Goal: Transaction & Acquisition: Purchase product/service

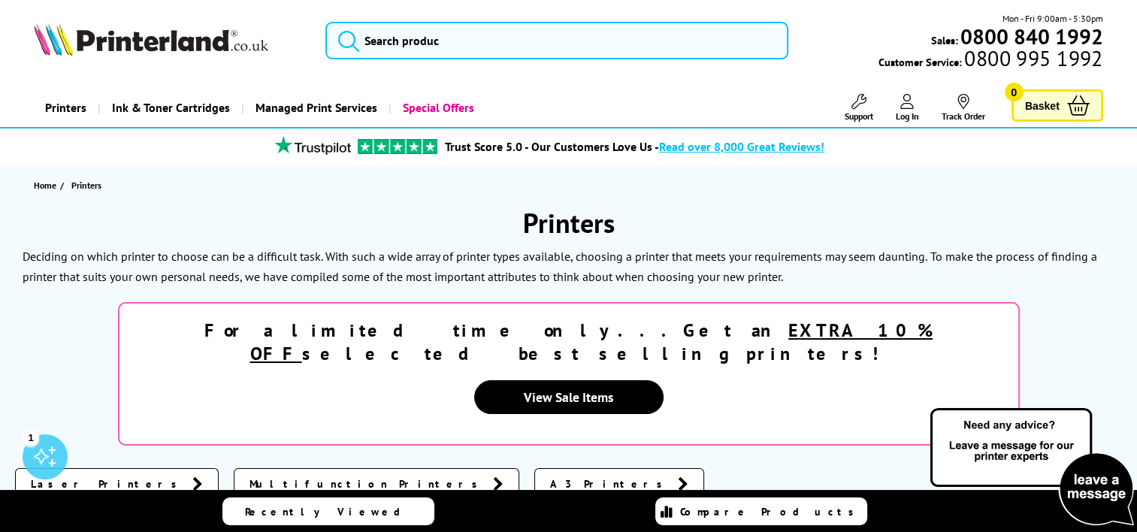
click at [71, 111] on link "Printers" at bounding box center [66, 108] width 64 height 38
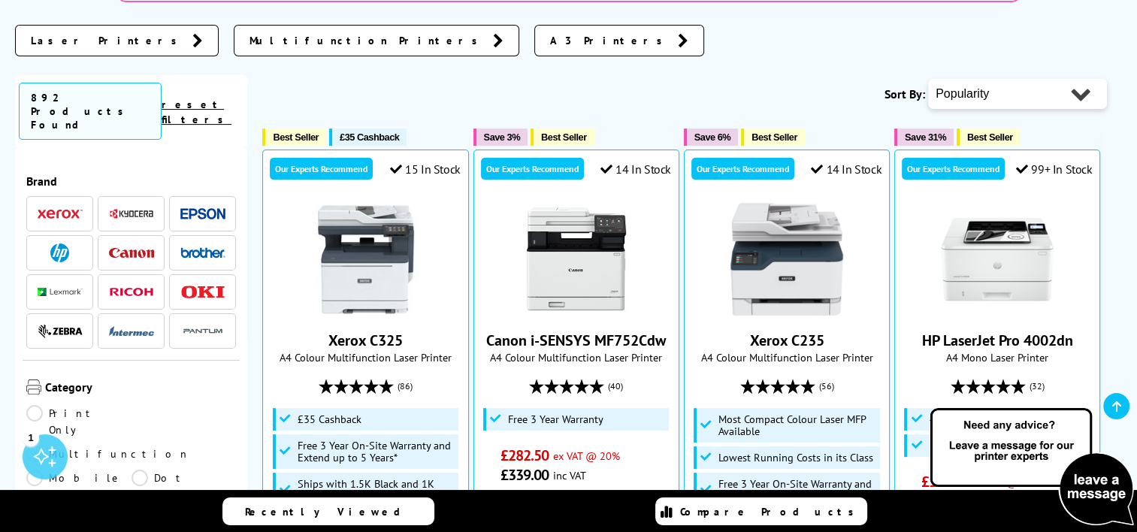
scroll to position [451, 0]
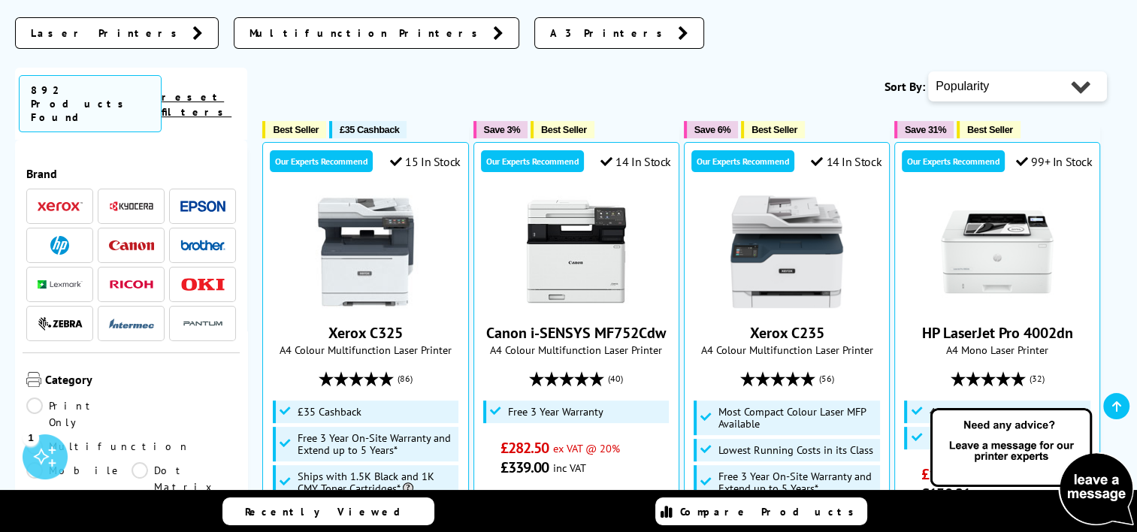
click at [195, 240] on img at bounding box center [202, 245] width 45 height 11
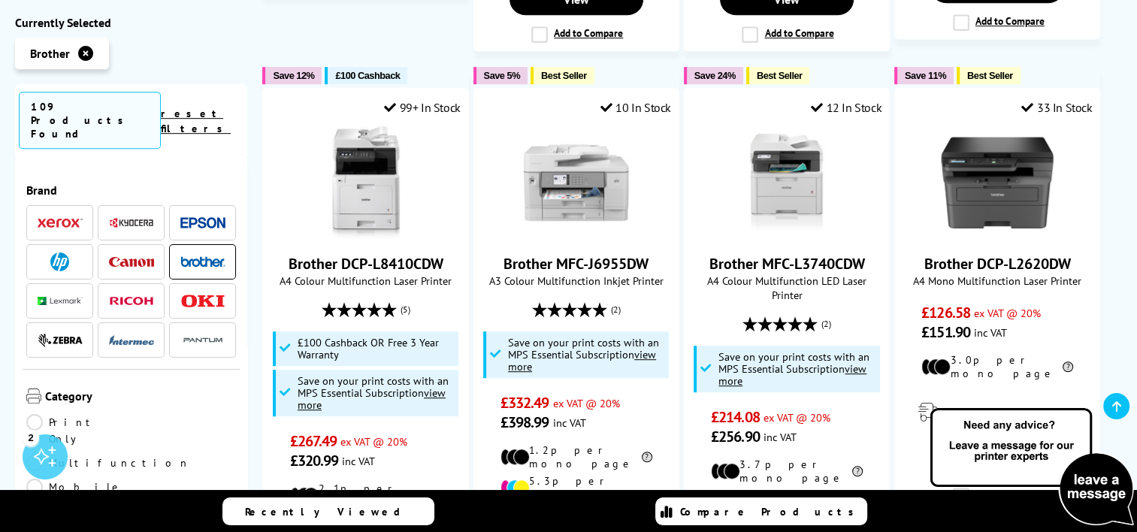
scroll to position [150, 0]
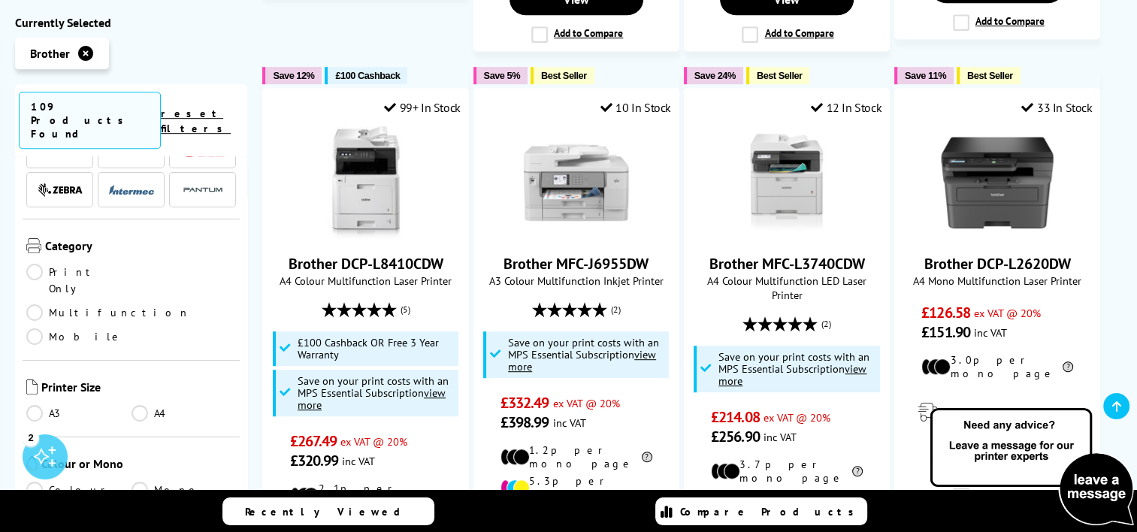
click at [136, 304] on link "Multifunction" at bounding box center [108, 312] width 164 height 17
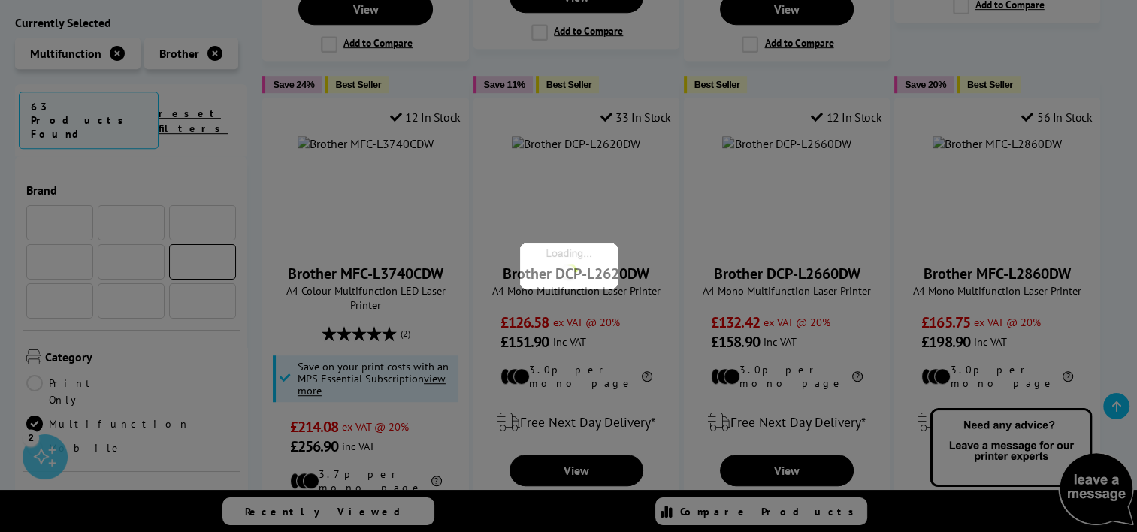
scroll to position [150, 0]
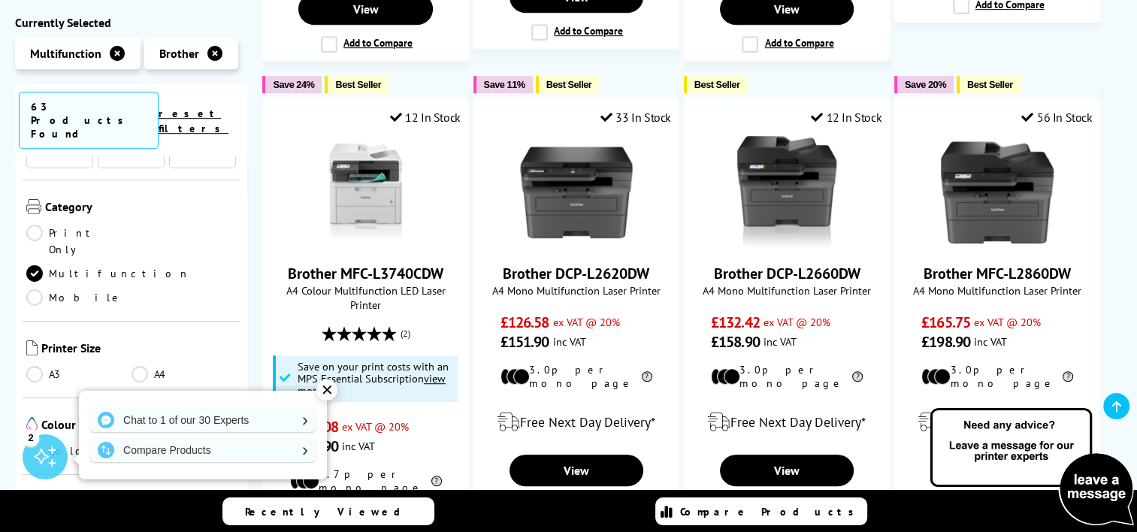
click at [137, 366] on link "A4" at bounding box center [184, 374] width 105 height 17
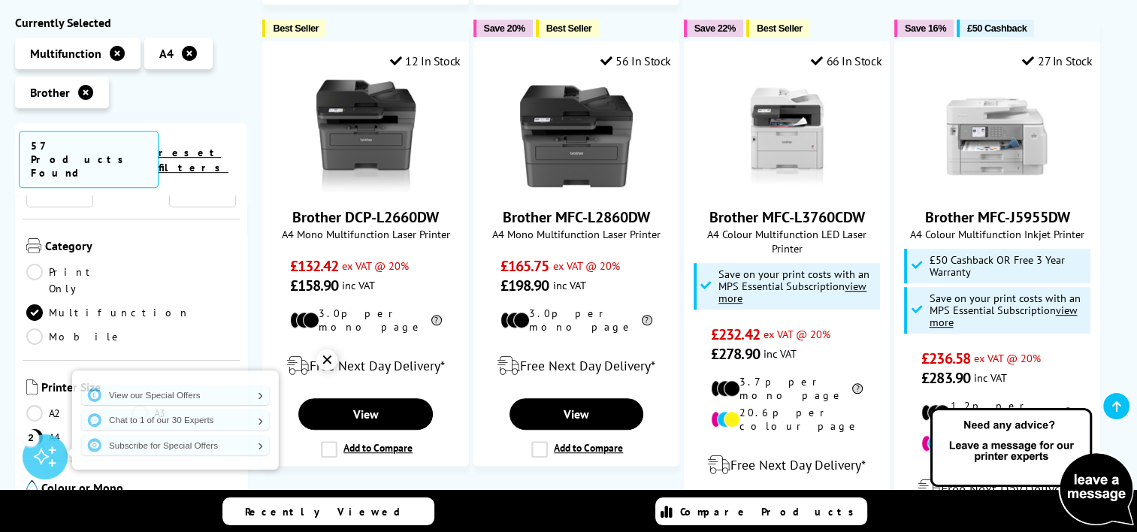
scroll to position [301, 0]
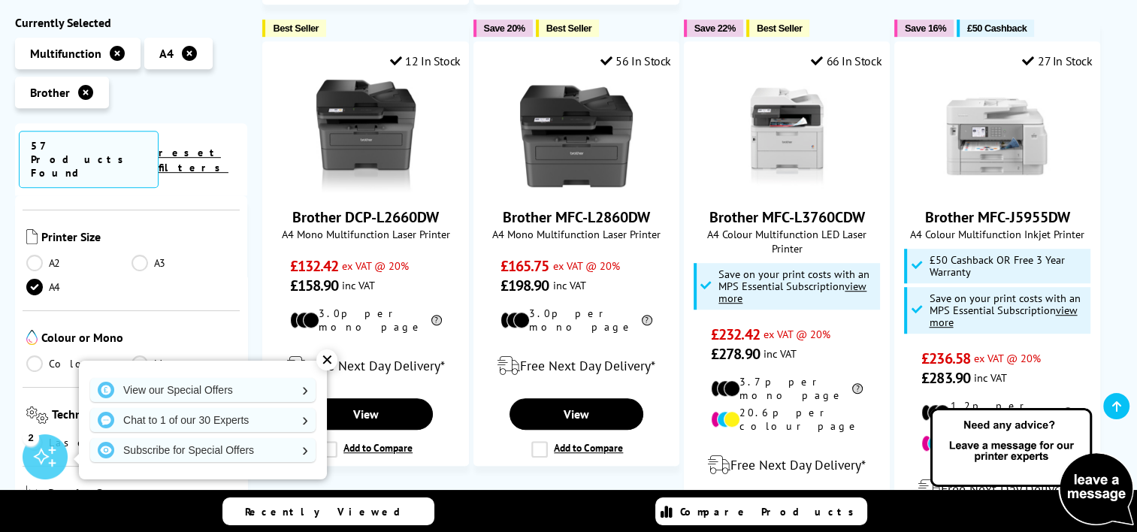
click at [323, 359] on div "✕" at bounding box center [327, 360] width 21 height 21
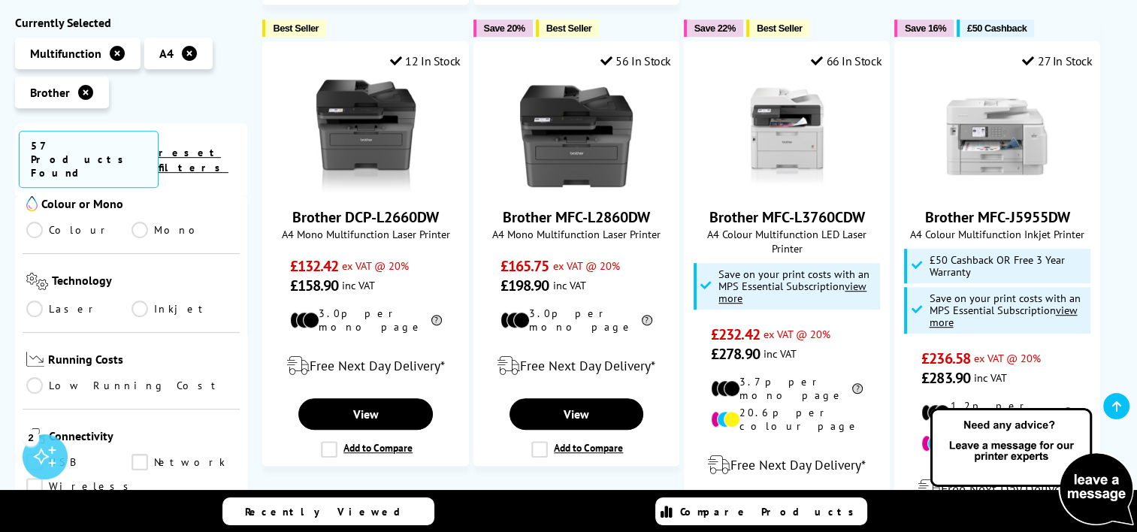
scroll to position [451, 0]
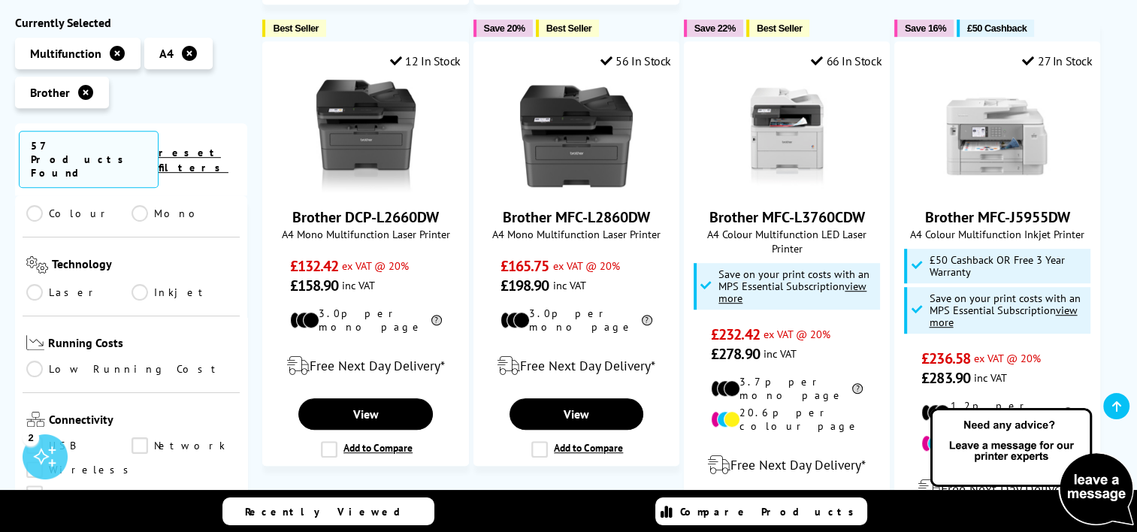
click at [136, 284] on link "Inkjet" at bounding box center [184, 292] width 105 height 17
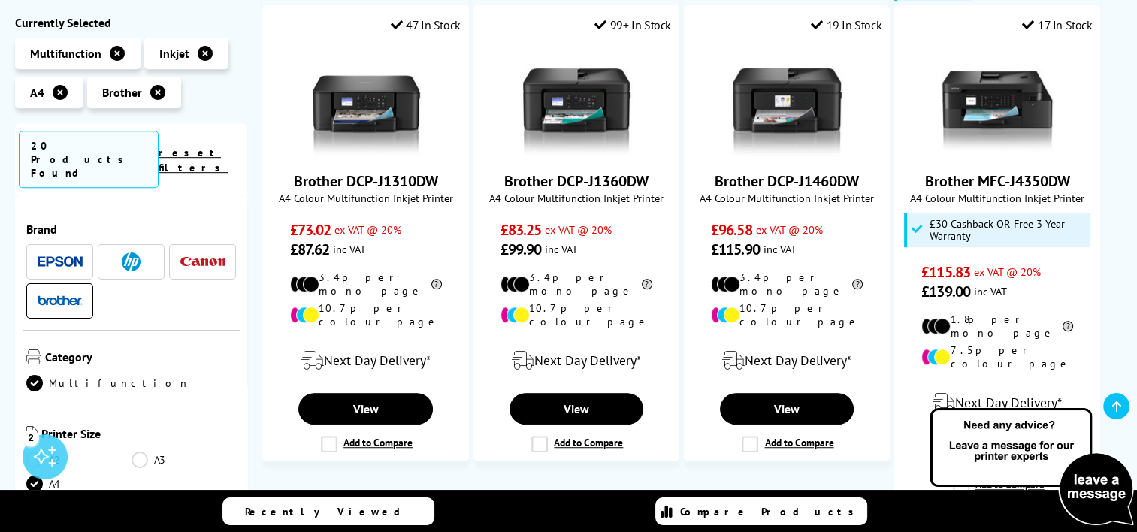
scroll to position [451, 0]
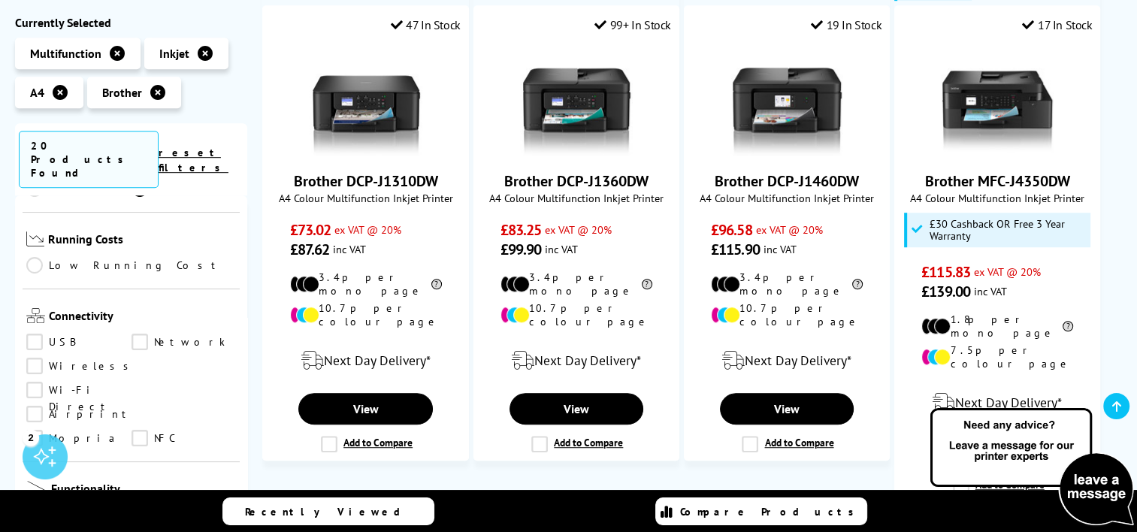
click at [38, 359] on link "Wireless" at bounding box center [81, 367] width 111 height 17
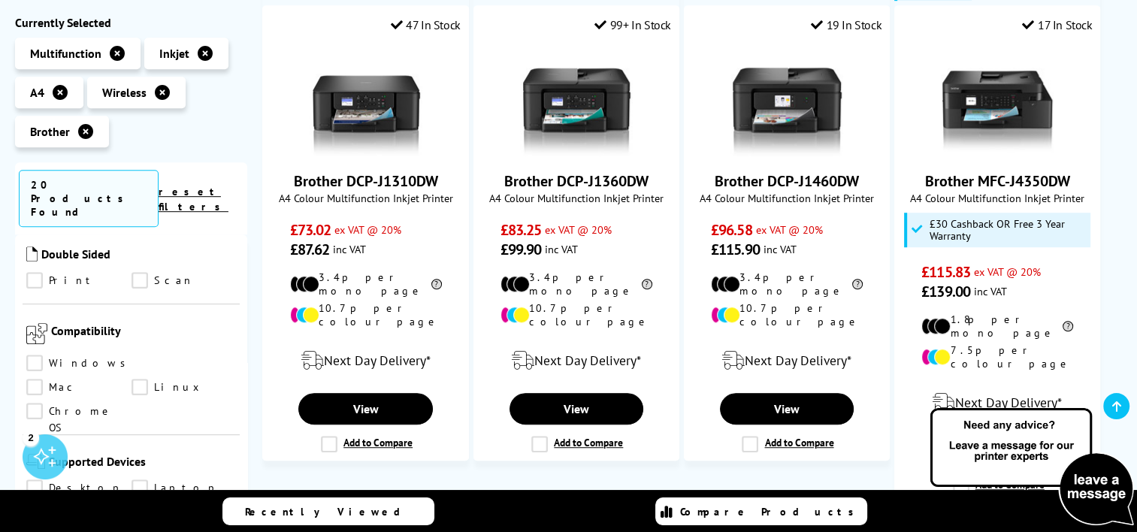
scroll to position [752, 0]
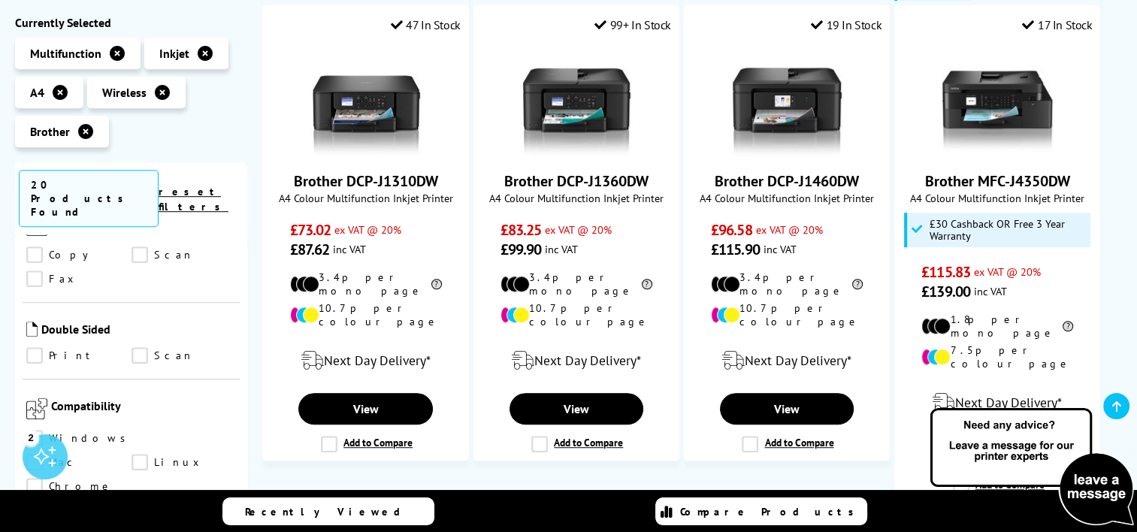
click at [142, 348] on link "Scan" at bounding box center [184, 356] width 105 height 17
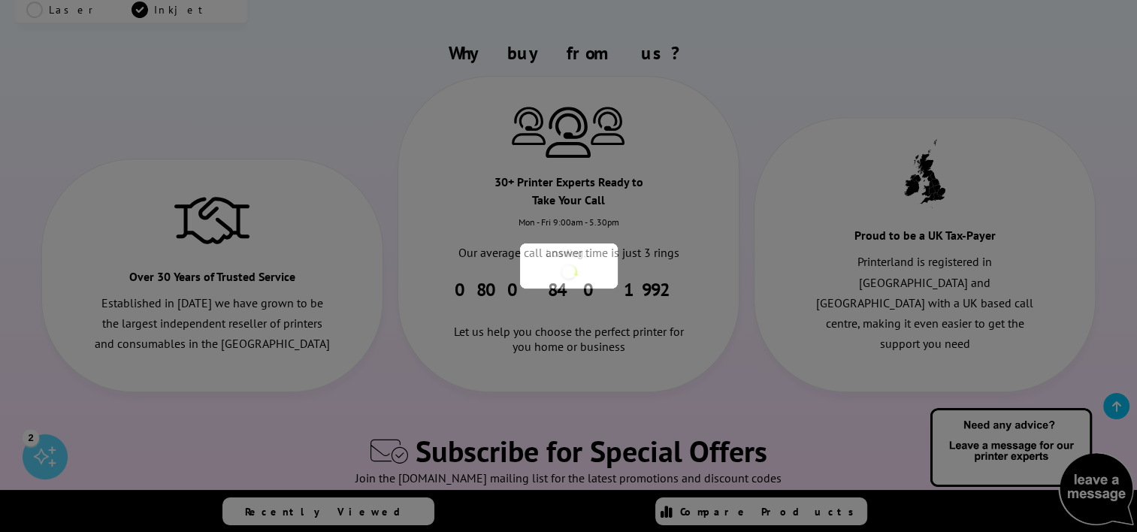
scroll to position [752, 0]
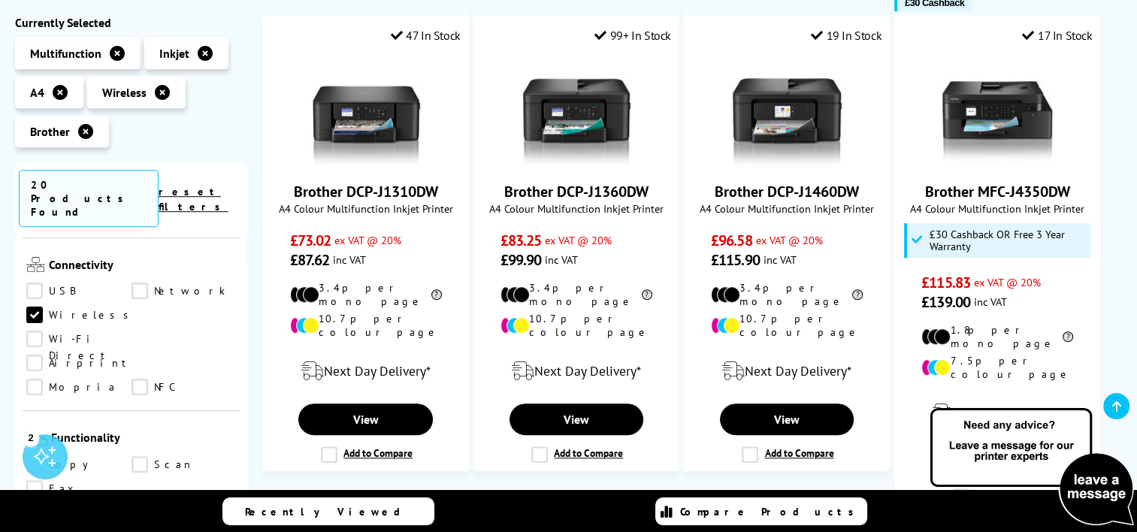
scroll to position [677, 0]
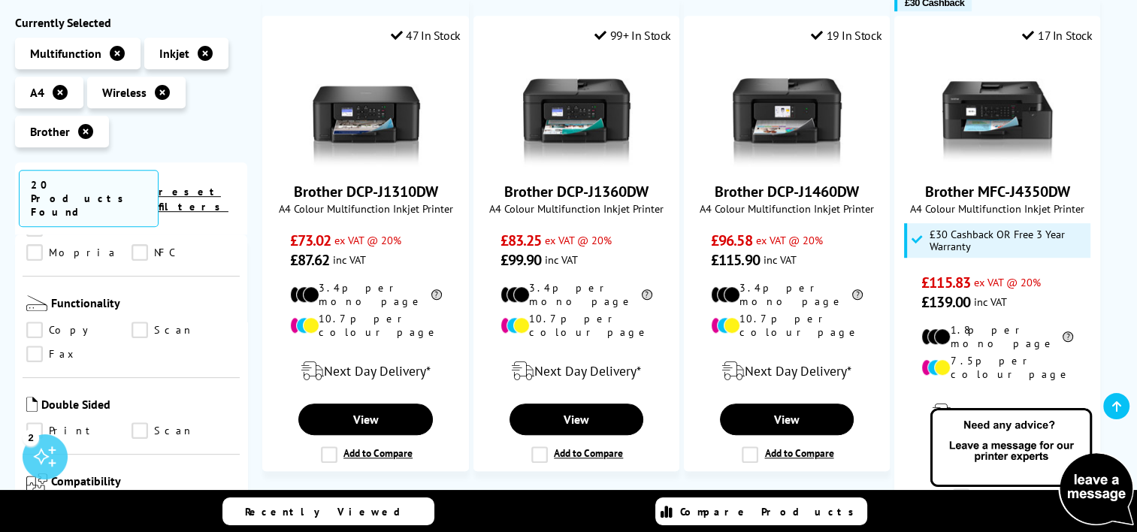
click at [39, 423] on link "Print" at bounding box center [78, 431] width 105 height 17
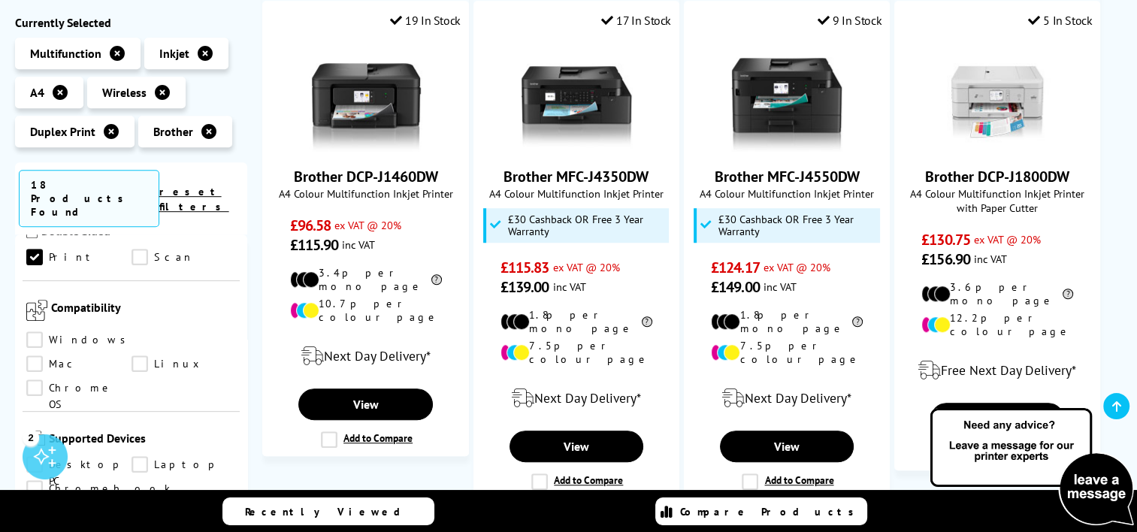
scroll to position [902, 0]
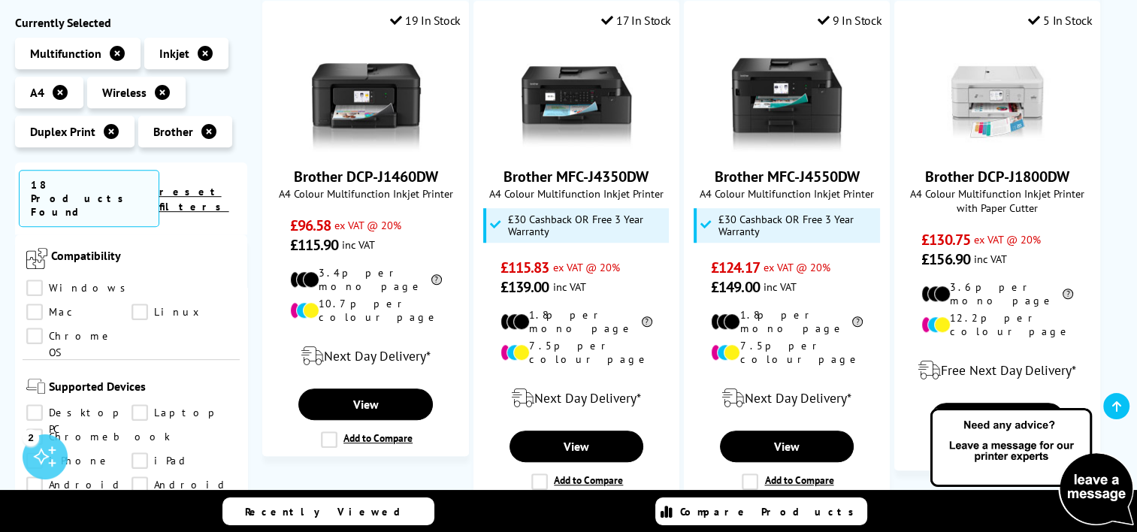
click at [147, 405] on link "Laptop" at bounding box center [184, 413] width 105 height 17
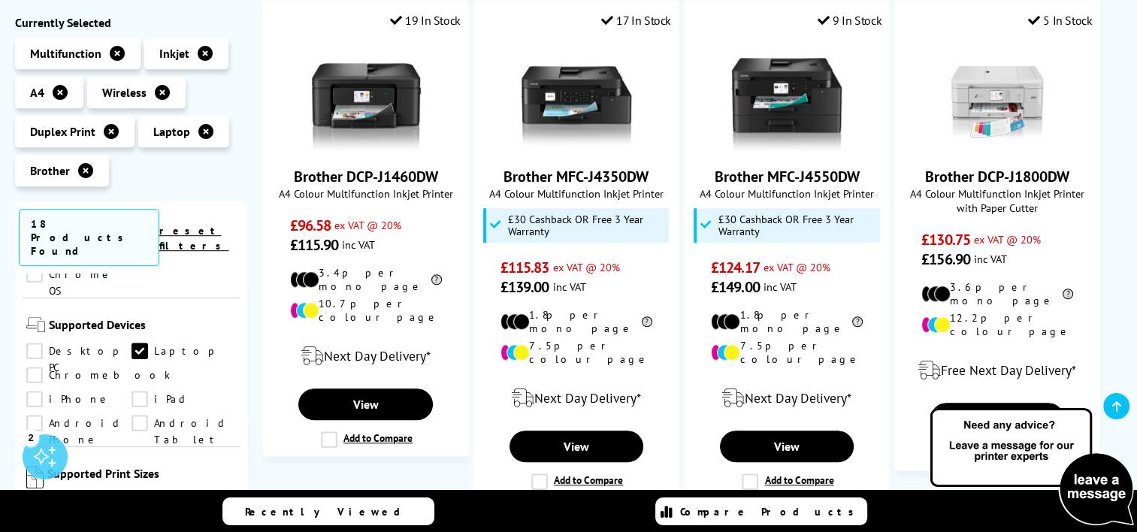
scroll to position [1128, 0]
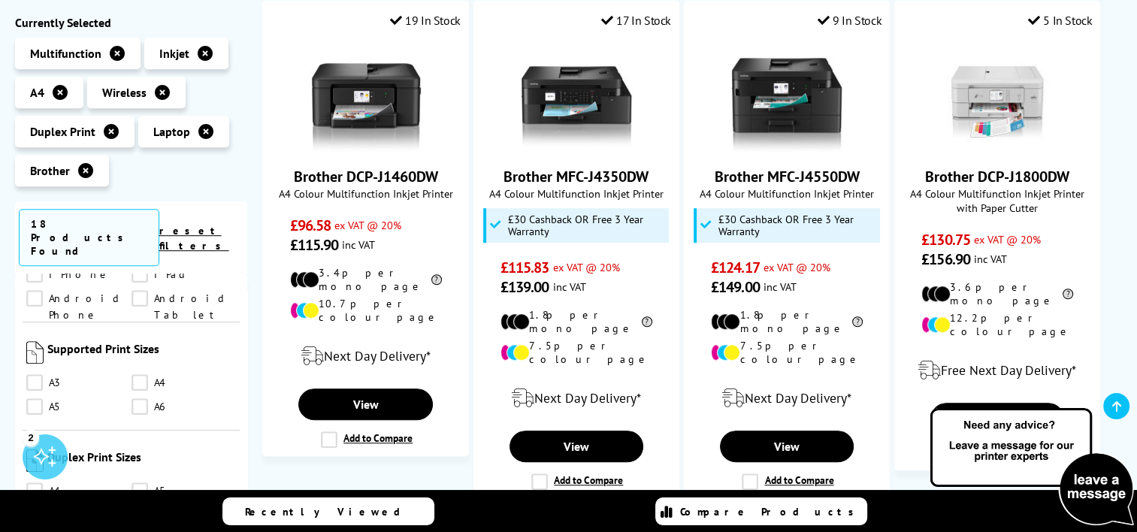
click at [137, 375] on link "A4" at bounding box center [184, 383] width 105 height 17
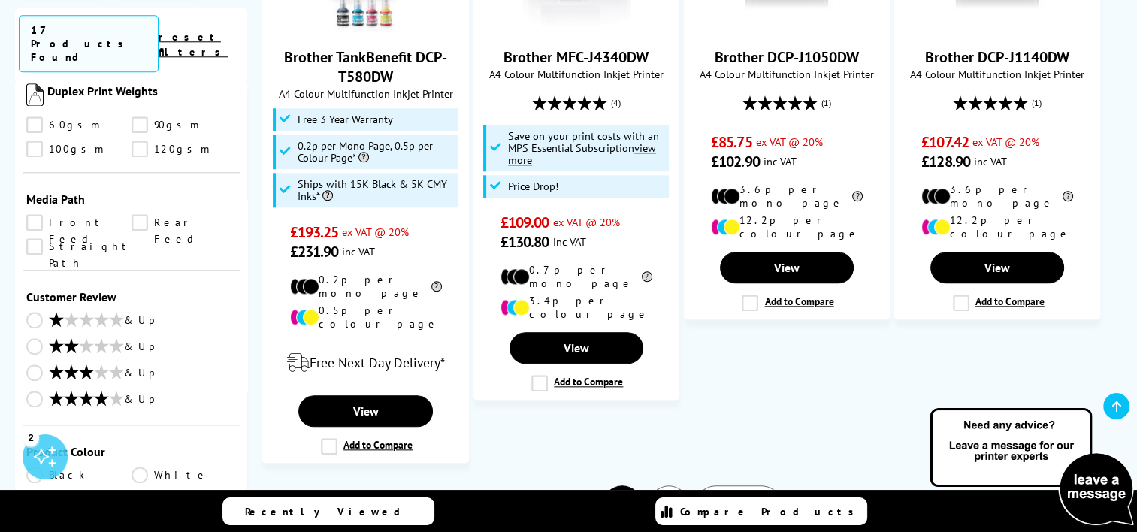
scroll to position [1669, 0]
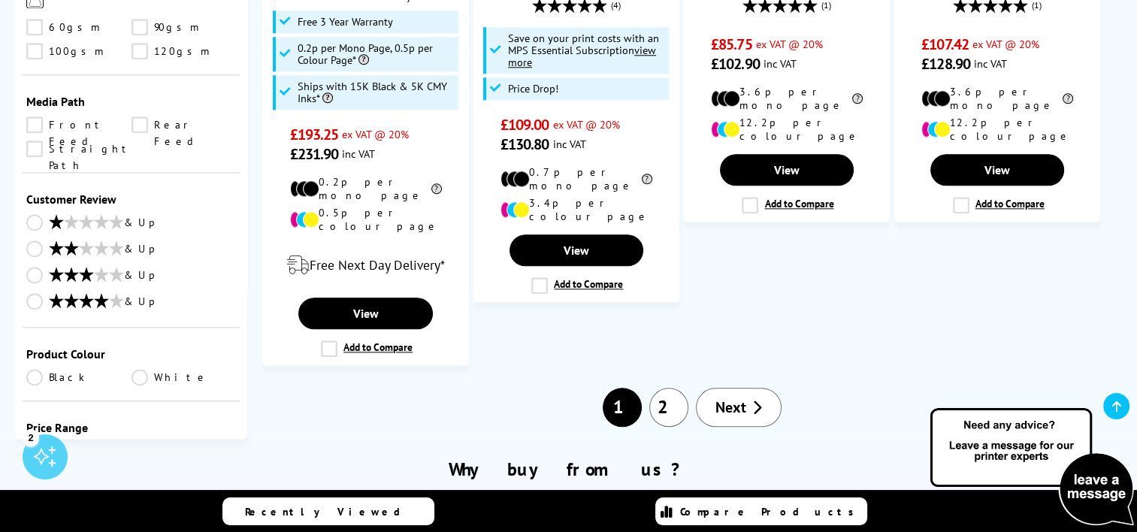
click at [40, 369] on link "Black" at bounding box center [78, 377] width 105 height 17
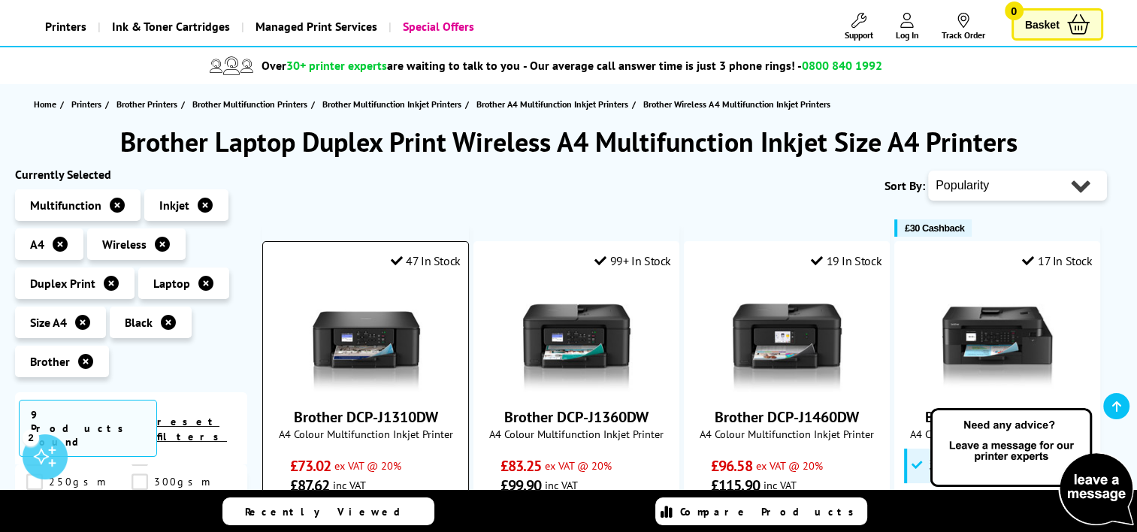
scroll to position [90, 0]
